Goal: Find specific page/section: Find specific page/section

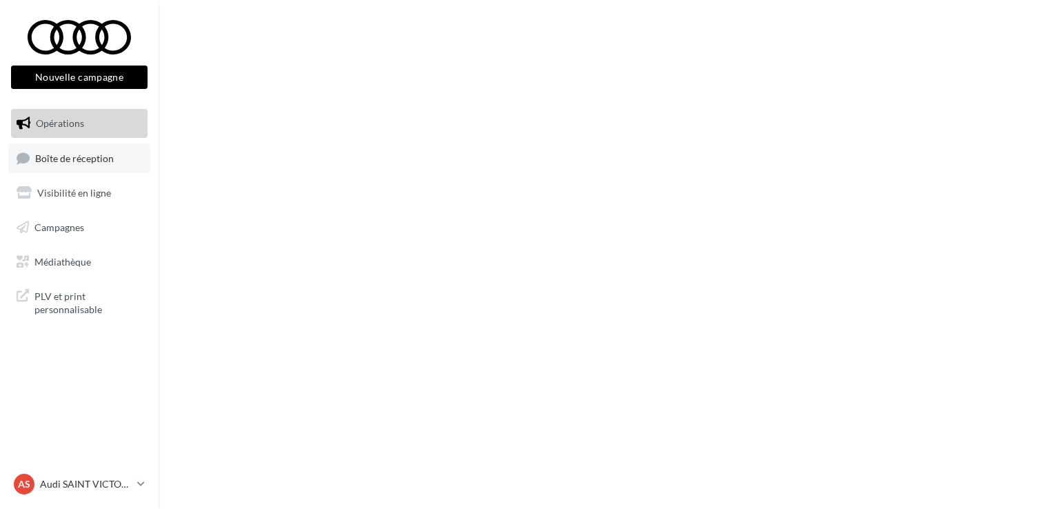
click at [81, 158] on span "Boîte de réception" at bounding box center [74, 158] width 79 height 12
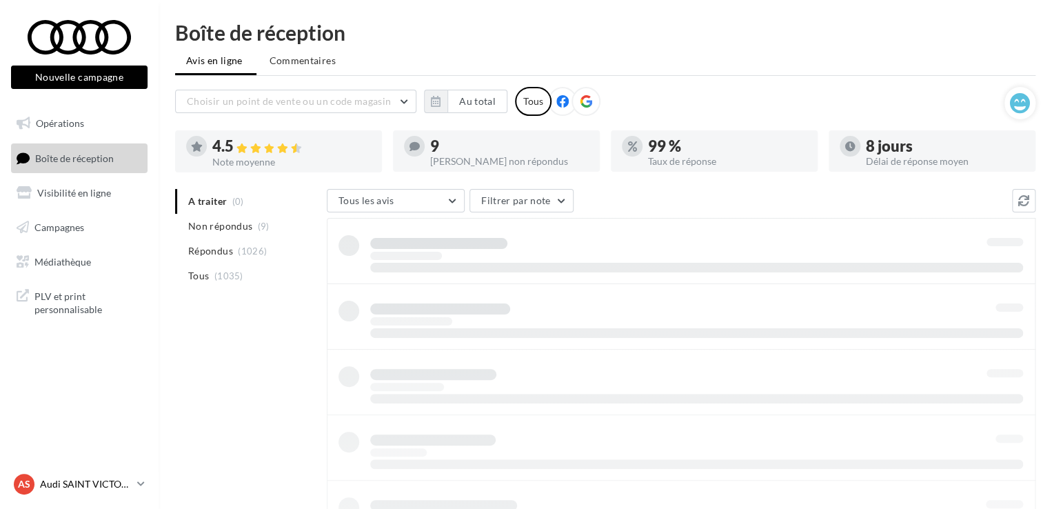
click at [113, 485] on p "Audi SAINT VICTORET" at bounding box center [86, 484] width 92 height 14
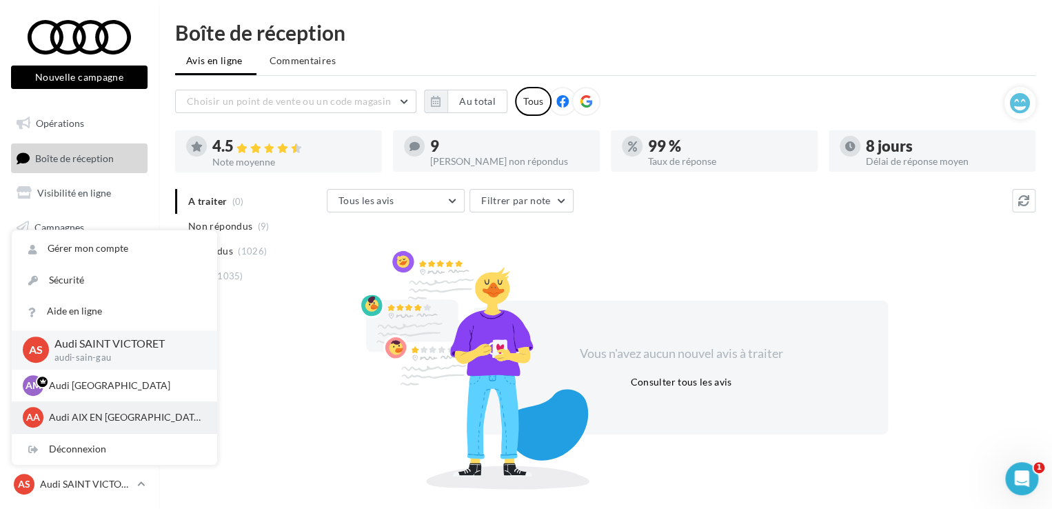
click at [97, 423] on div "AA Audi AIX EN [GEOGRAPHIC_DATA] audi-[GEOGRAPHIC_DATA]" at bounding box center [114, 417] width 183 height 21
